Goal: Information Seeking & Learning: Learn about a topic

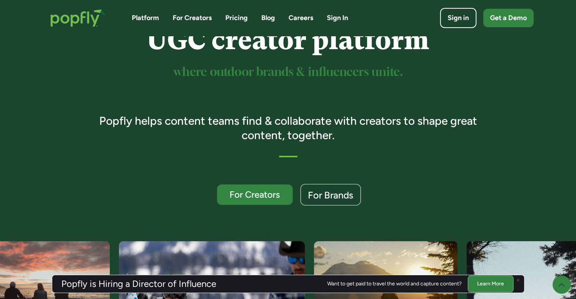
click at [345, 198] on div "For Brands" at bounding box center [330, 195] width 45 height 10
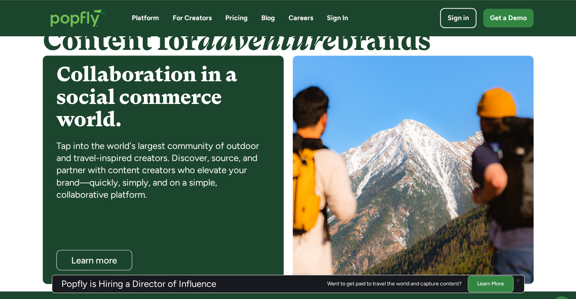
scroll to position [594, 0]
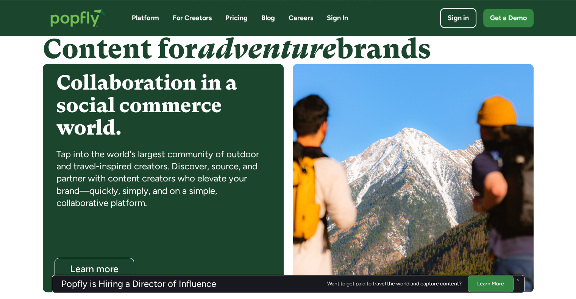
click at [103, 265] on div "Learn more" at bounding box center [94, 269] width 64 height 10
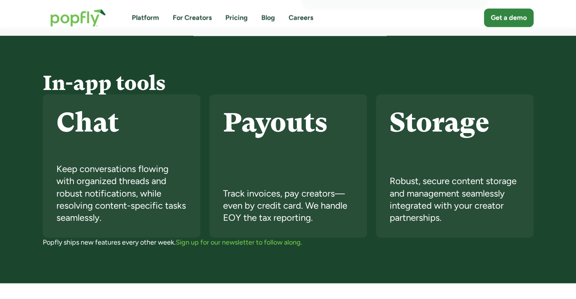
scroll to position [1666, 0]
